Goal: Navigation & Orientation: Find specific page/section

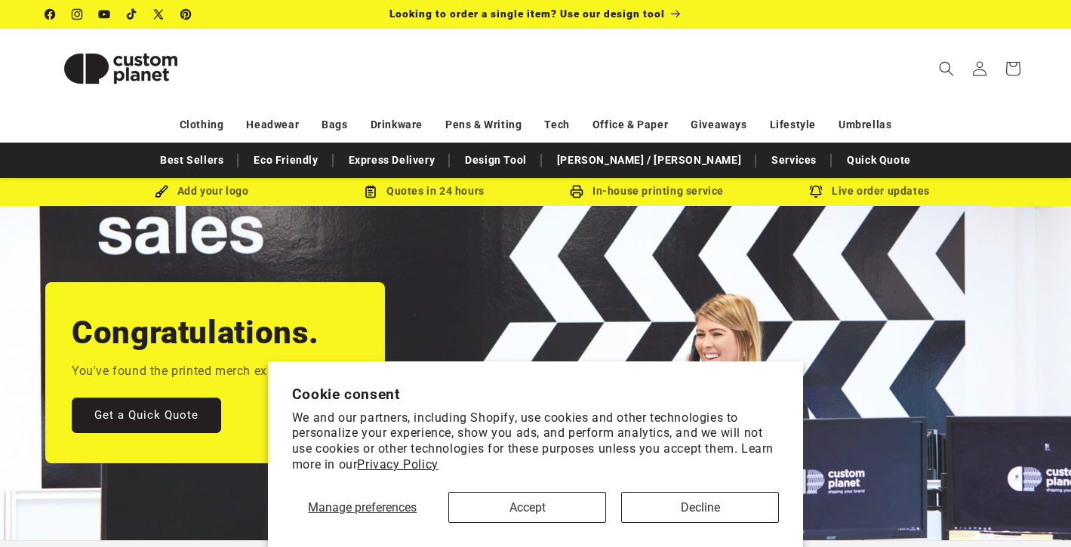
scroll to position [0, 1071]
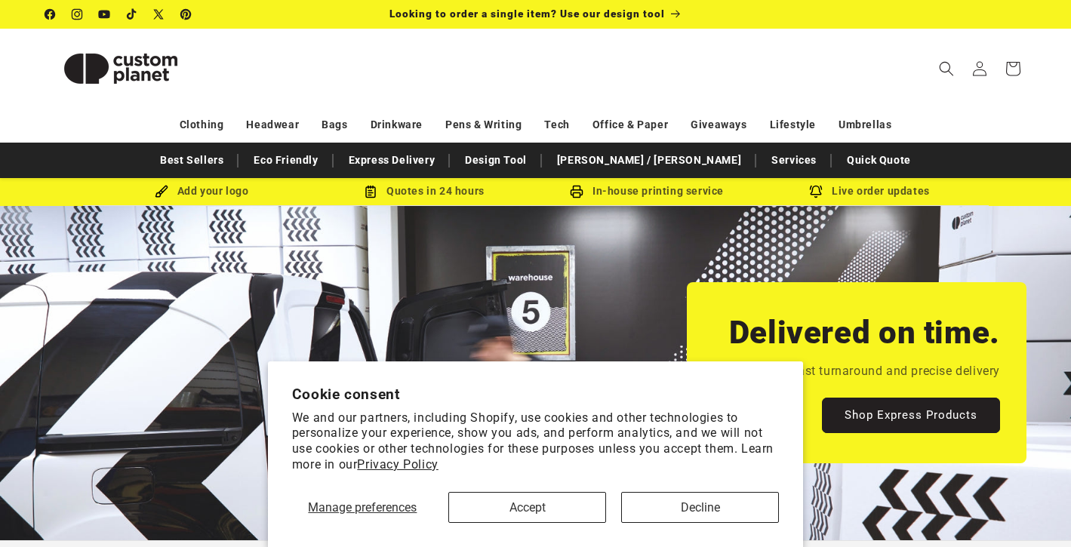
click at [686, 509] on button "Decline" at bounding box center [700, 507] width 158 height 31
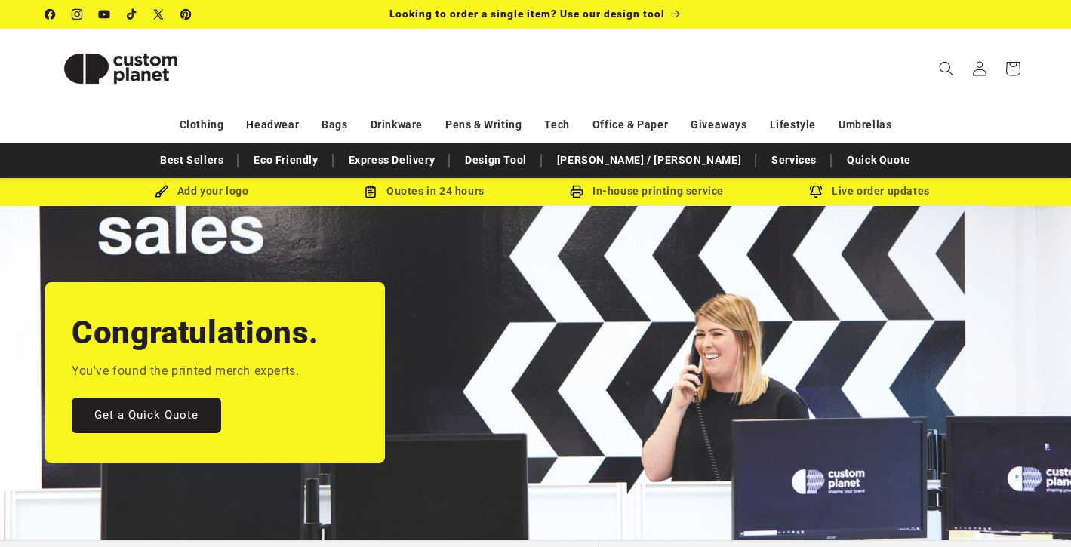
scroll to position [0, 0]
click at [325, 161] on link "Eco Friendly" at bounding box center [285, 160] width 79 height 26
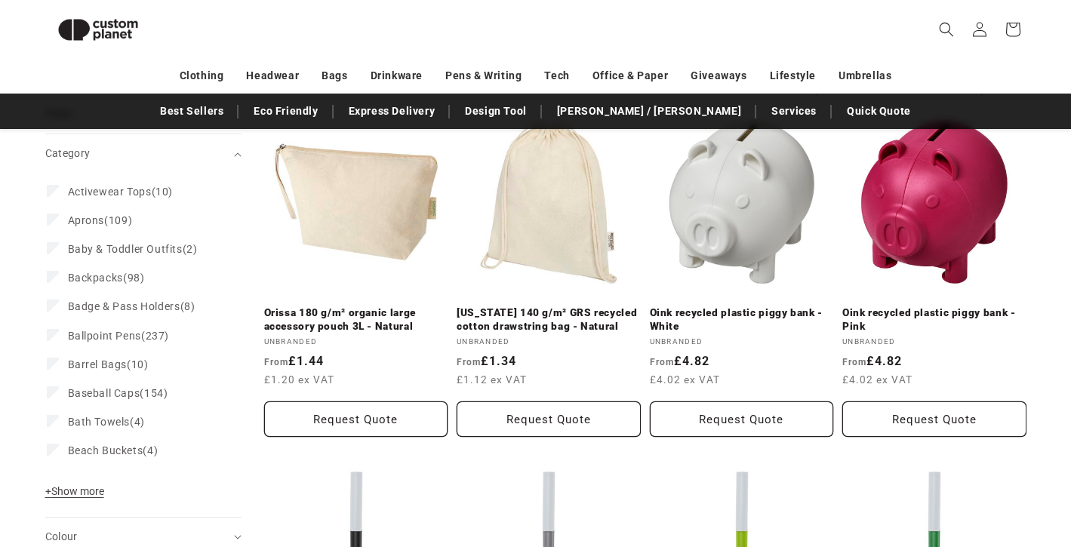
scroll to position [214, 0]
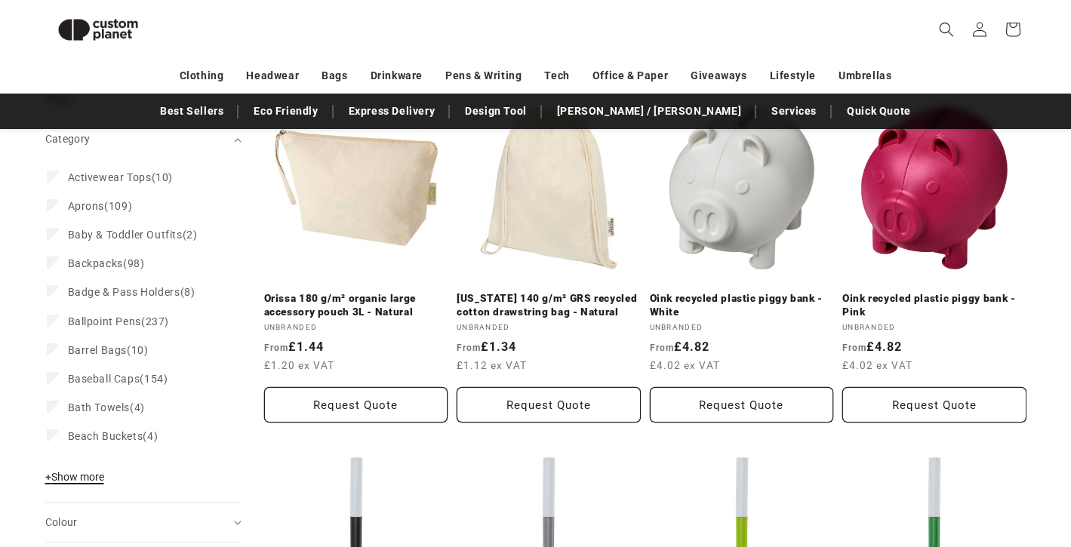
click at [93, 478] on span "+ Show more" at bounding box center [74, 477] width 59 height 12
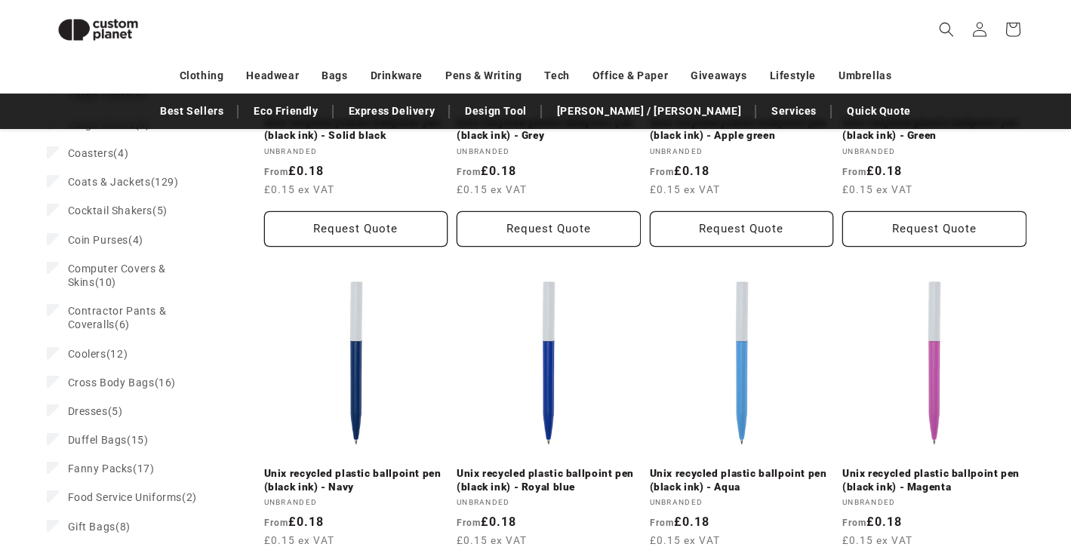
scroll to position [757, 0]
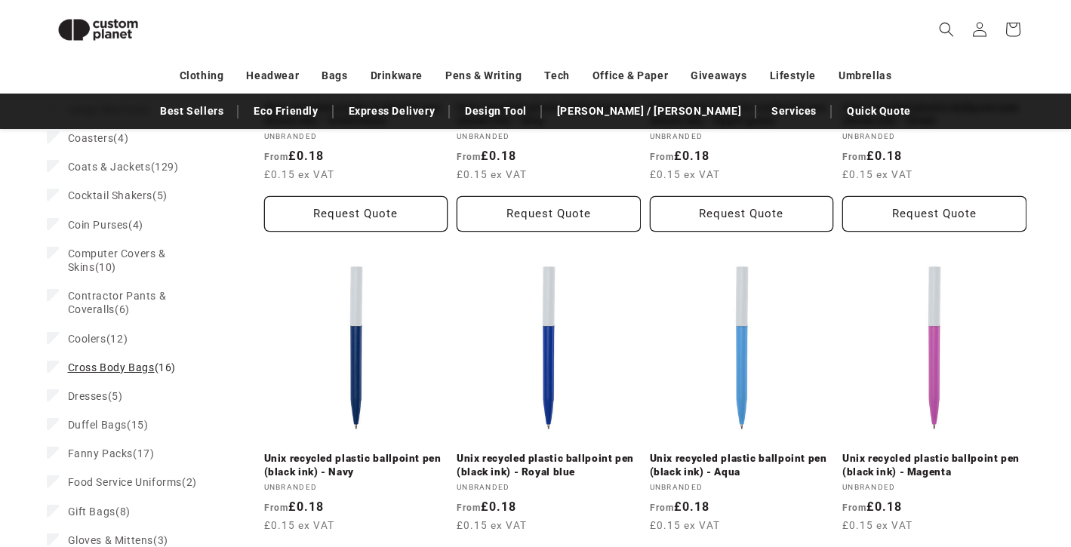
click at [97, 361] on span "Cross Body Bags" at bounding box center [111, 367] width 87 height 12
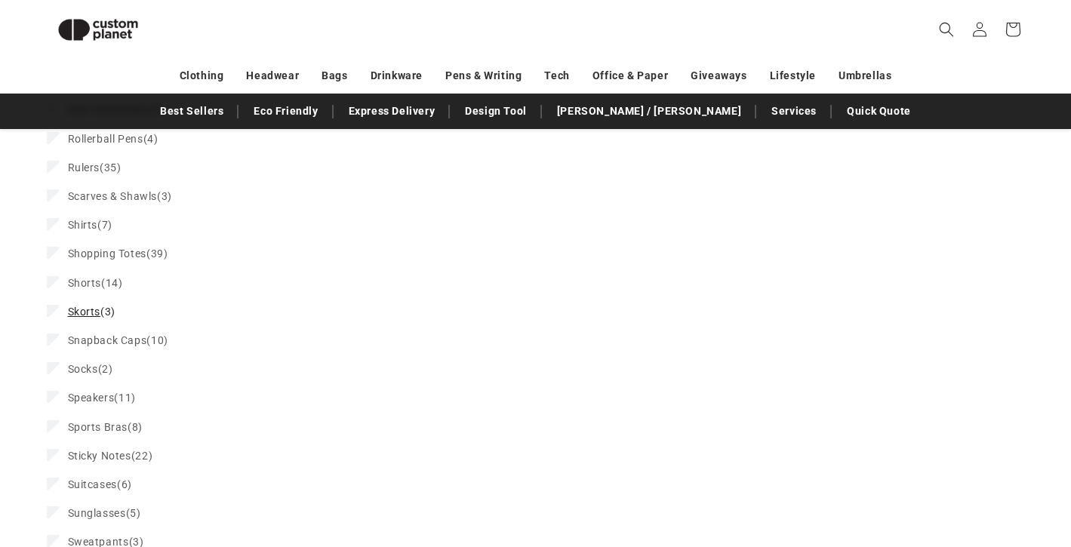
scroll to position [2108, 0]
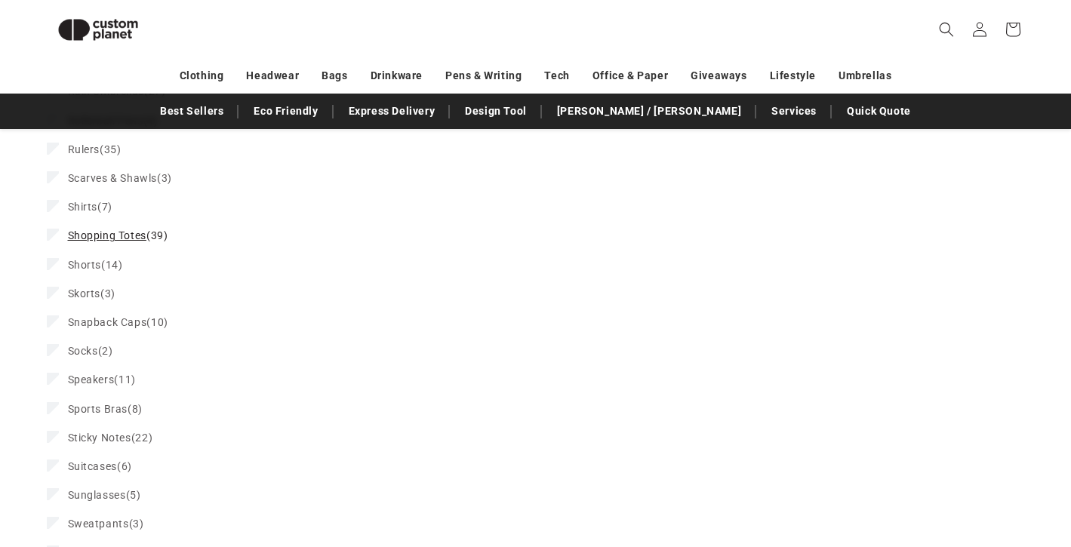
click at [117, 229] on span "Shopping Totes" at bounding box center [107, 235] width 78 height 12
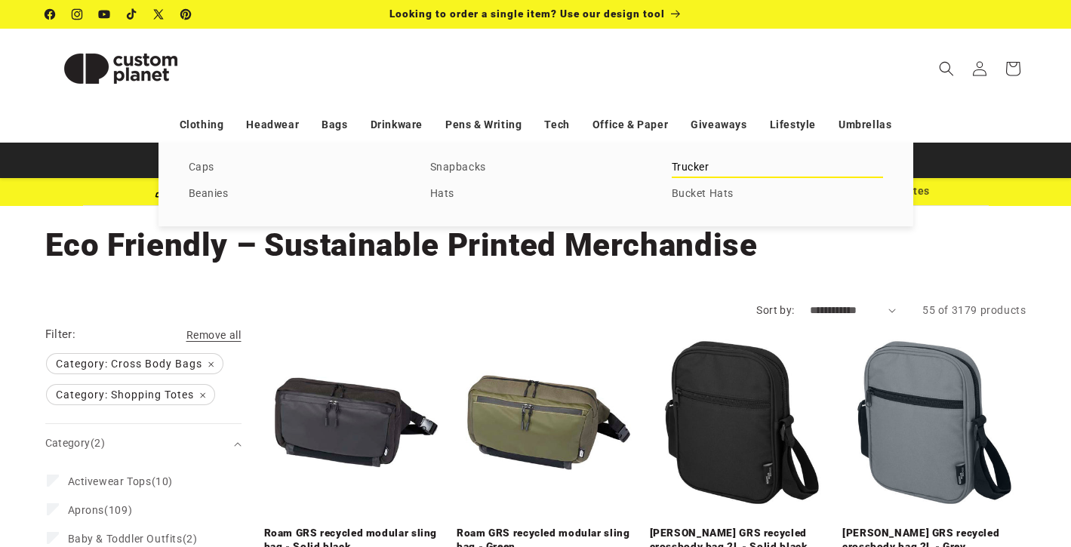
click at [686, 166] on link "Trucker" at bounding box center [777, 168] width 211 height 20
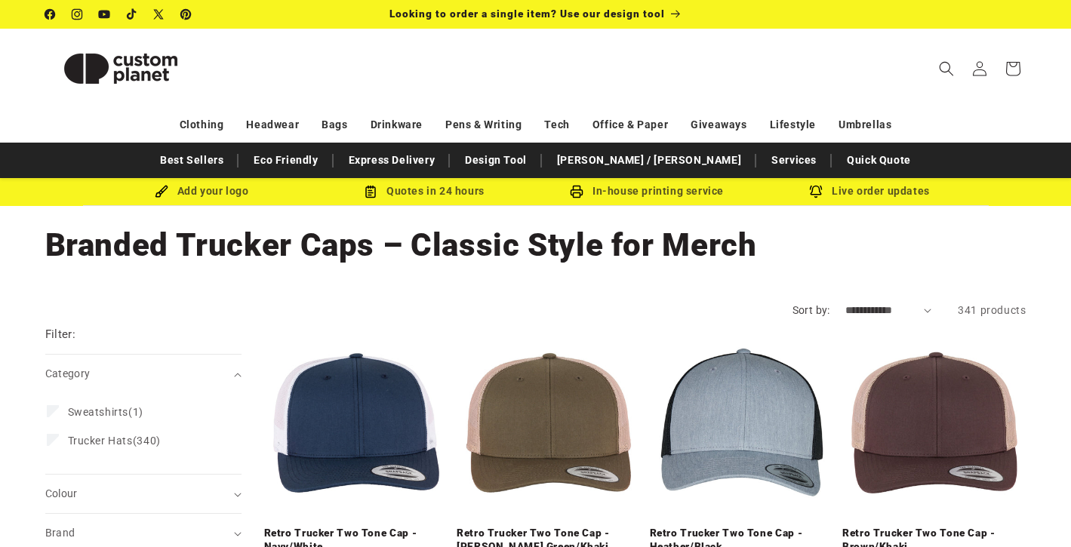
click at [140, 76] on img at bounding box center [120, 69] width 151 height 68
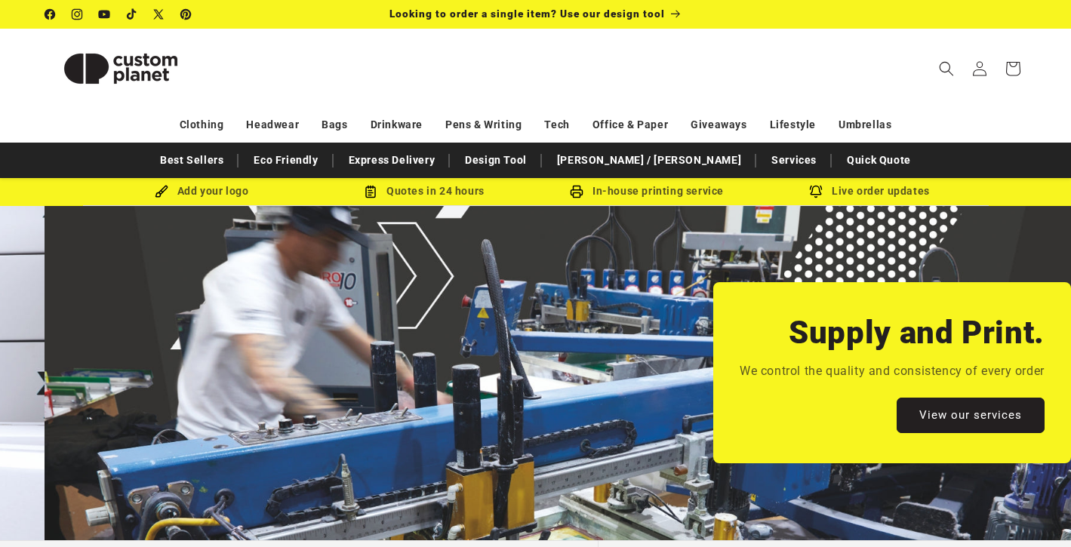
scroll to position [0, 2141]
